Goal: Task Accomplishment & Management: Manage account settings

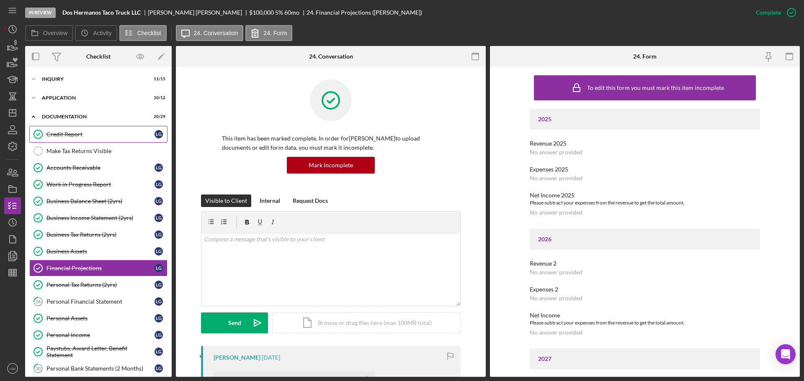
click at [68, 130] on link "Credit Report Credit Report L G" at bounding box center [98, 134] width 138 height 17
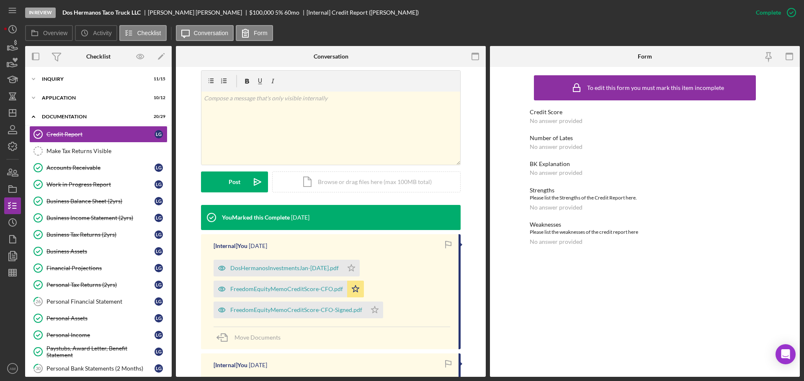
scroll to position [167, 0]
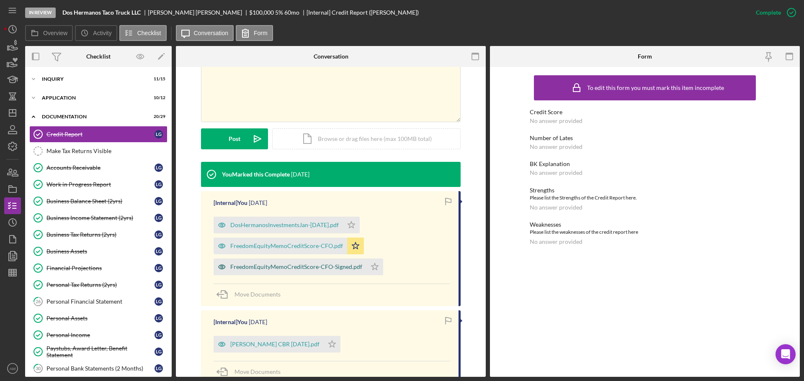
click at [286, 267] on div "FreedomEquityMemoCreditScore-CFO-Signed.pdf" at bounding box center [296, 267] width 132 height 7
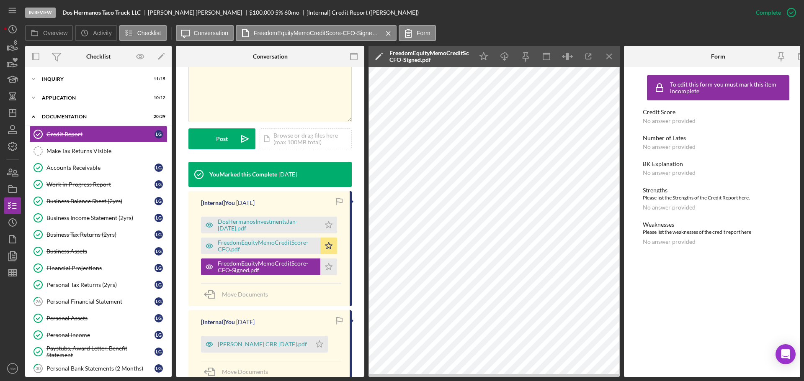
click at [266, 235] on div "FreedomEquityMemoCreditScore-CFO.pdf Icon/Star" at bounding box center [271, 244] width 140 height 21
click at [266, 245] on div "FreedomEquityMemoCreditScore-CFO.pdf" at bounding box center [267, 245] width 98 height 13
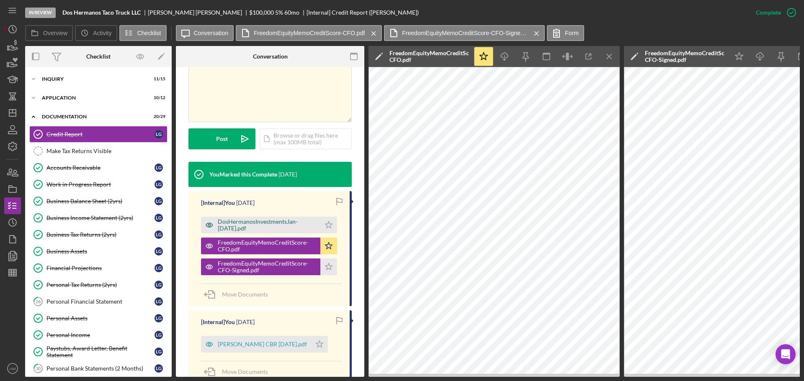
click at [264, 219] on div "DosHermanosInvestmentsJan-[DATE].pdf" at bounding box center [267, 225] width 98 height 13
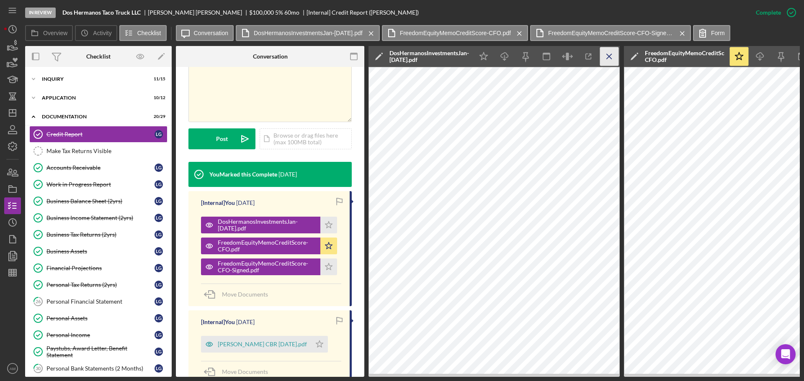
click at [609, 54] on icon "Icon/Menu Close" at bounding box center [609, 56] width 19 height 19
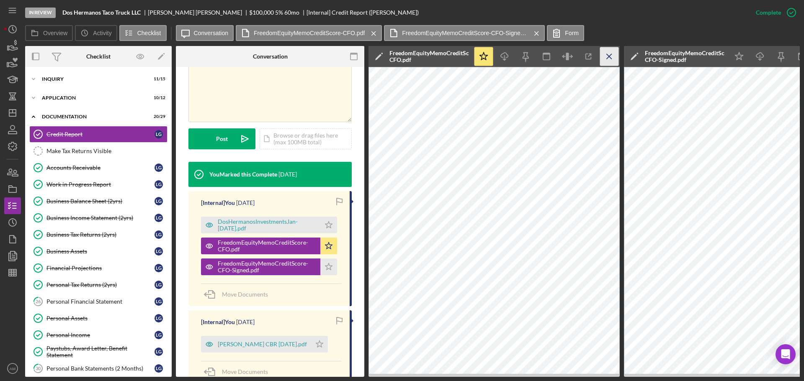
click at [610, 55] on icon "Icon/Menu Close" at bounding box center [609, 56] width 19 height 19
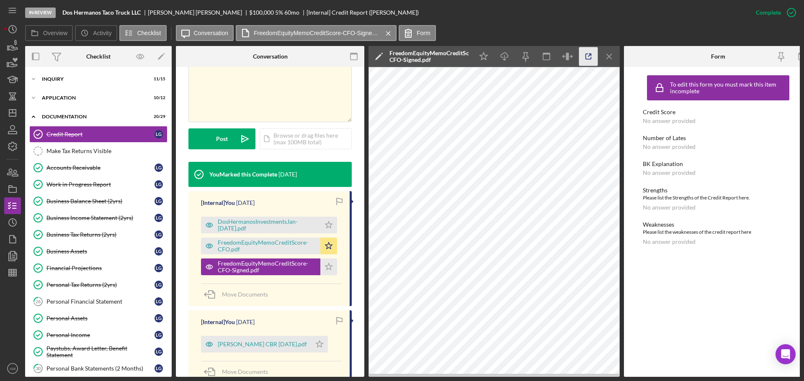
click at [587, 53] on icon "button" at bounding box center [588, 56] width 19 height 19
click at [13, 111] on line "button" at bounding box center [13, 111] width 0 height 3
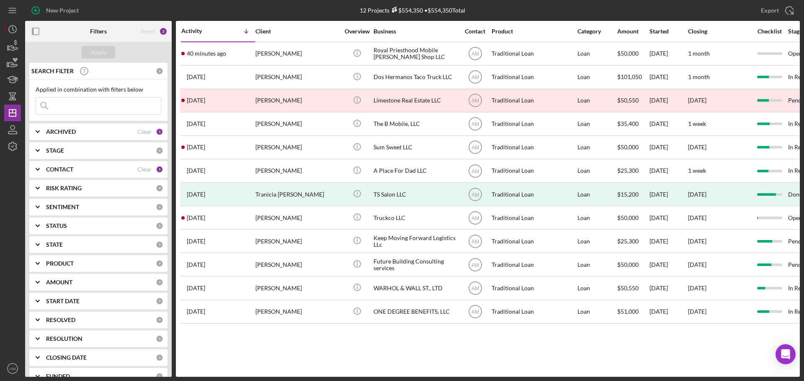
click at [68, 109] on input at bounding box center [98, 106] width 125 height 17
type input "tmp"
click at [95, 52] on div "Apply" at bounding box center [98, 52] width 15 height 13
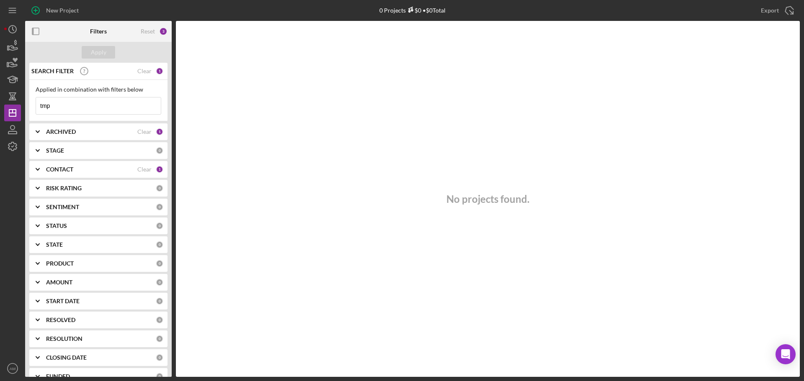
click at [73, 127] on div "ARCHIVED Clear 1" at bounding box center [104, 131] width 117 height 17
click at [42, 178] on input "Archived" at bounding box center [40, 179] width 8 height 8
checkbox input "true"
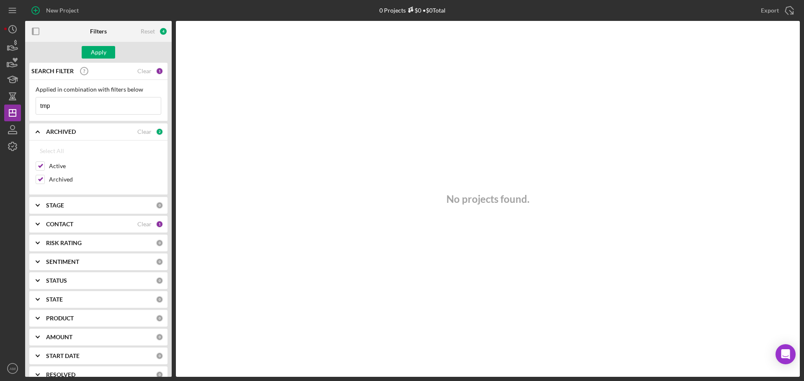
click at [64, 109] on input "tmp" at bounding box center [98, 106] width 125 height 17
click at [93, 51] on div "Apply" at bounding box center [98, 52] width 15 height 13
click at [64, 103] on input "tmp" at bounding box center [98, 106] width 125 height 17
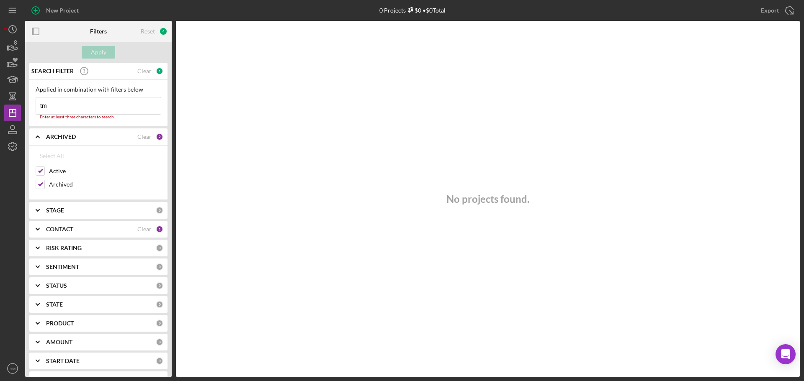
type input "t"
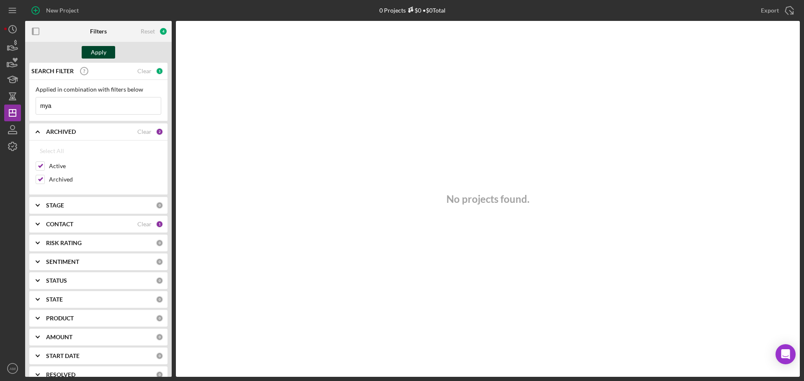
click at [98, 50] on div "Apply" at bounding box center [98, 52] width 15 height 13
click at [67, 106] on input "mya" at bounding box center [98, 106] width 125 height 17
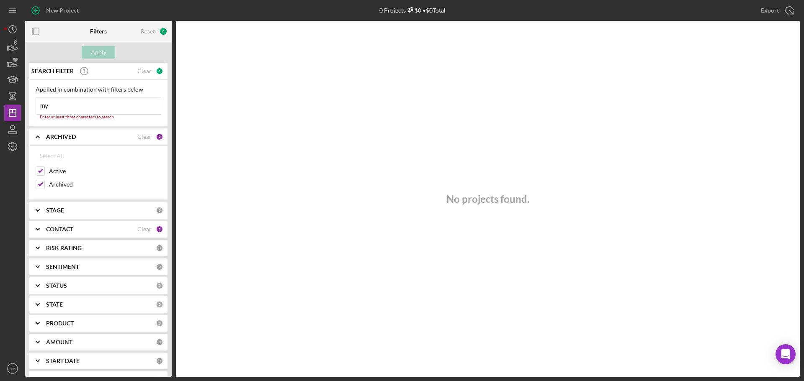
type input "m"
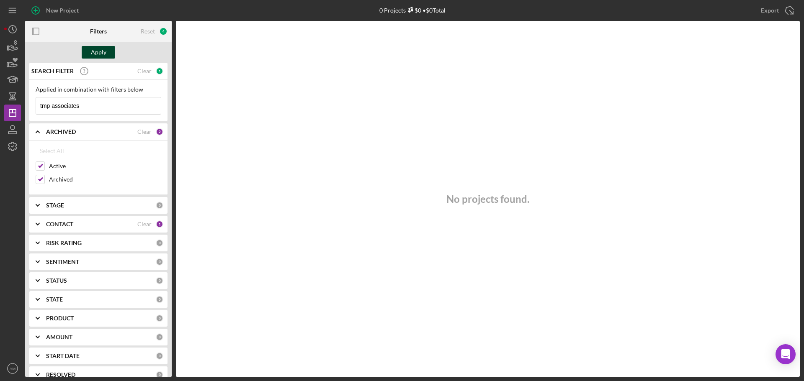
type input "tmp associates"
click at [100, 52] on div "Apply" at bounding box center [98, 52] width 15 height 13
drag, startPoint x: 92, startPoint y: 104, endPoint x: 34, endPoint y: 111, distance: 58.2
click at [34, 111] on div "Applied in combination with filters below tmp associates Icon/Menu Close" at bounding box center [98, 100] width 138 height 41
click at [92, 51] on div "Apply" at bounding box center [98, 52] width 15 height 13
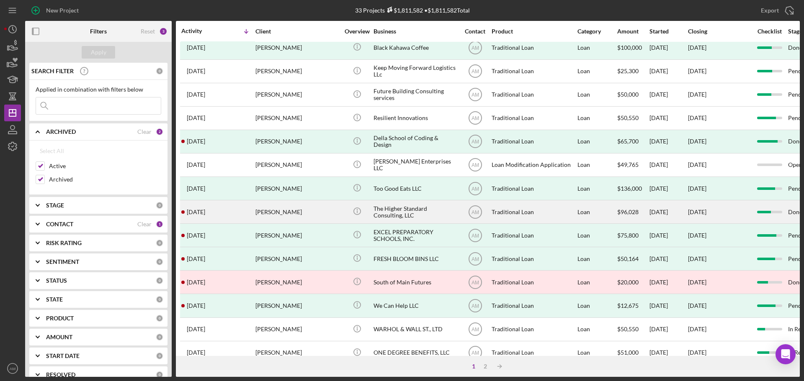
scroll to position [283, 0]
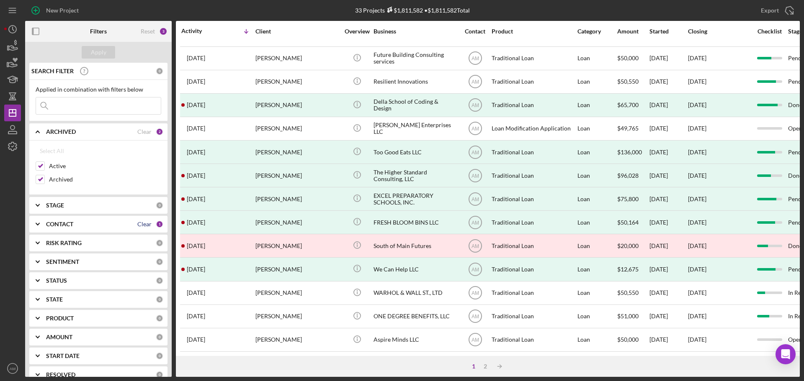
click at [139, 224] on div "Clear" at bounding box center [144, 224] width 14 height 7
click at [103, 52] on div "Apply" at bounding box center [98, 52] width 15 height 13
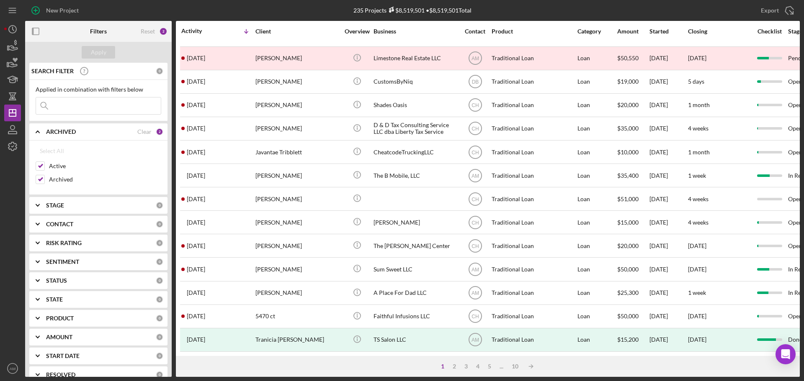
click at [67, 108] on input at bounding box center [98, 106] width 125 height 17
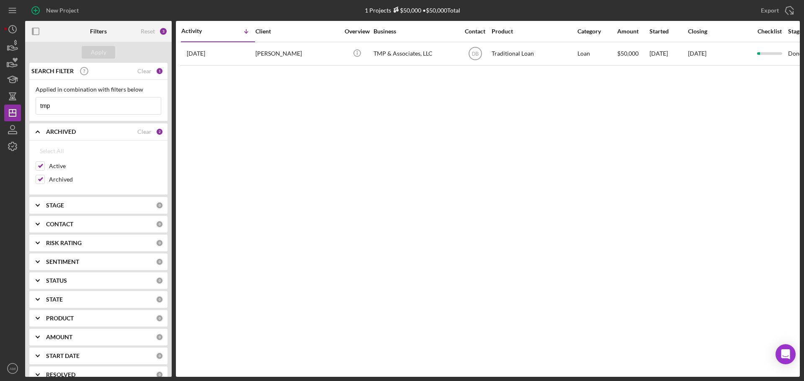
scroll to position [0, 0]
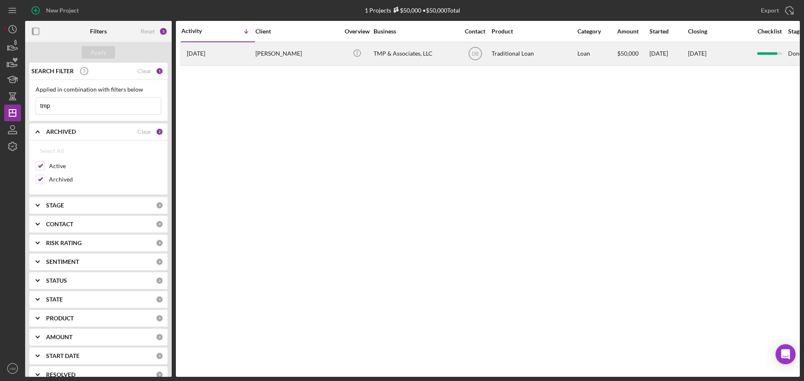
type input "tmp"
click at [266, 57] on div "[PERSON_NAME]" at bounding box center [297, 54] width 84 height 22
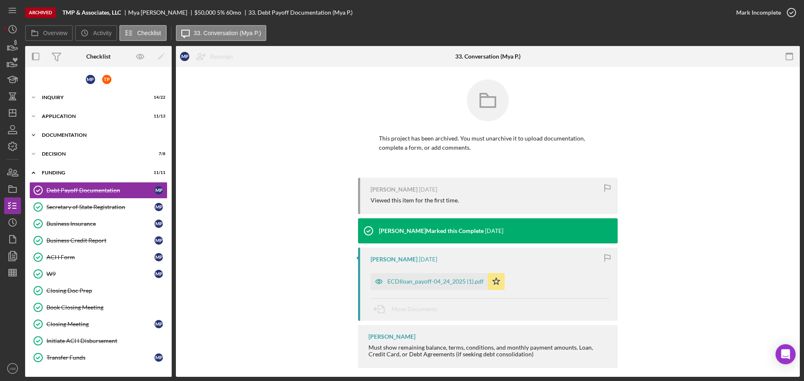
click at [65, 134] on div "Documentation" at bounding box center [101, 135] width 119 height 5
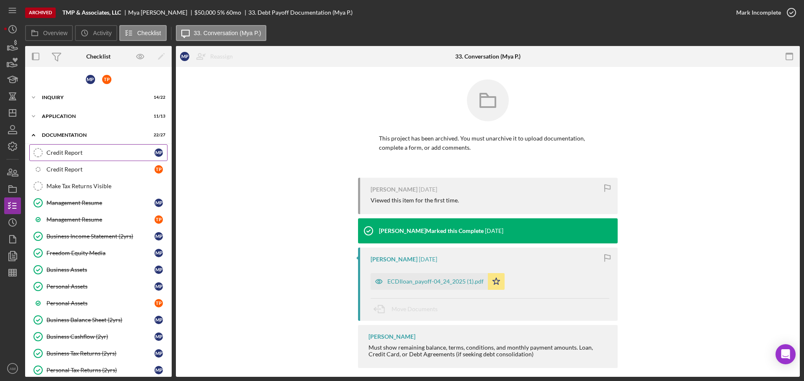
click at [63, 152] on div "Credit Report" at bounding box center [100, 152] width 108 height 7
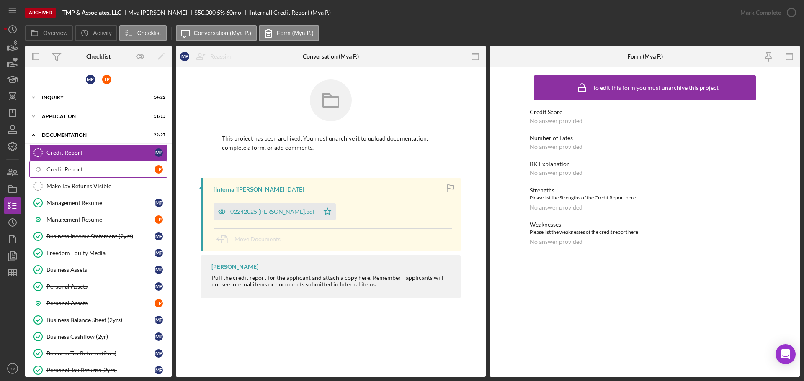
click at [70, 170] on div "Credit Report" at bounding box center [100, 169] width 108 height 7
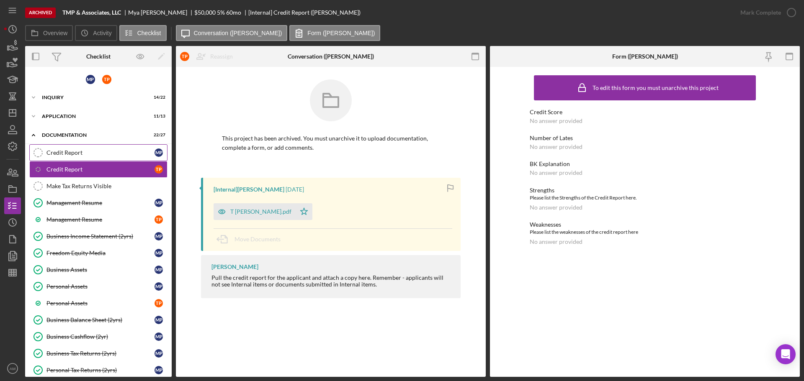
click at [68, 155] on div "Credit Report" at bounding box center [100, 152] width 108 height 7
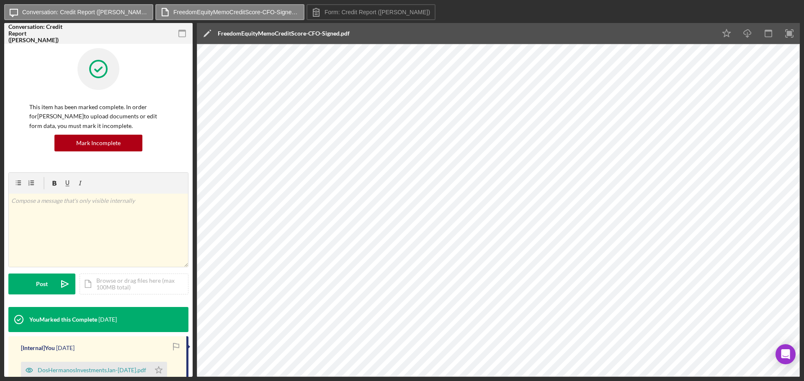
click at [41, 56] on div at bounding box center [98, 75] width 138 height 54
